Goal: Navigation & Orientation: Find specific page/section

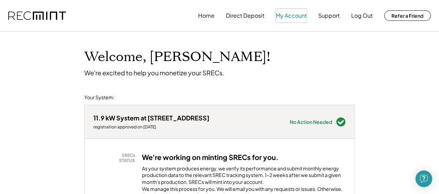
click at [288, 13] on button "My Account" at bounding box center [291, 16] width 31 height 14
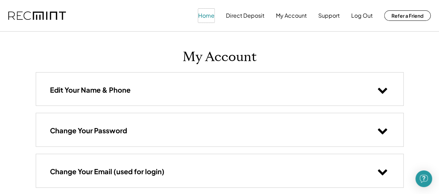
click at [208, 17] on button "Home" at bounding box center [206, 16] width 16 height 14
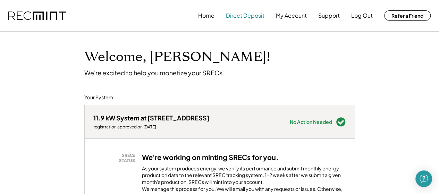
click at [259, 15] on button "Direct Deposit" at bounding box center [245, 16] width 39 height 14
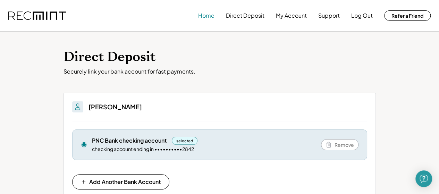
click at [212, 13] on button "Home" at bounding box center [206, 16] width 16 height 14
